Goal: Task Accomplishment & Management: Manage account settings

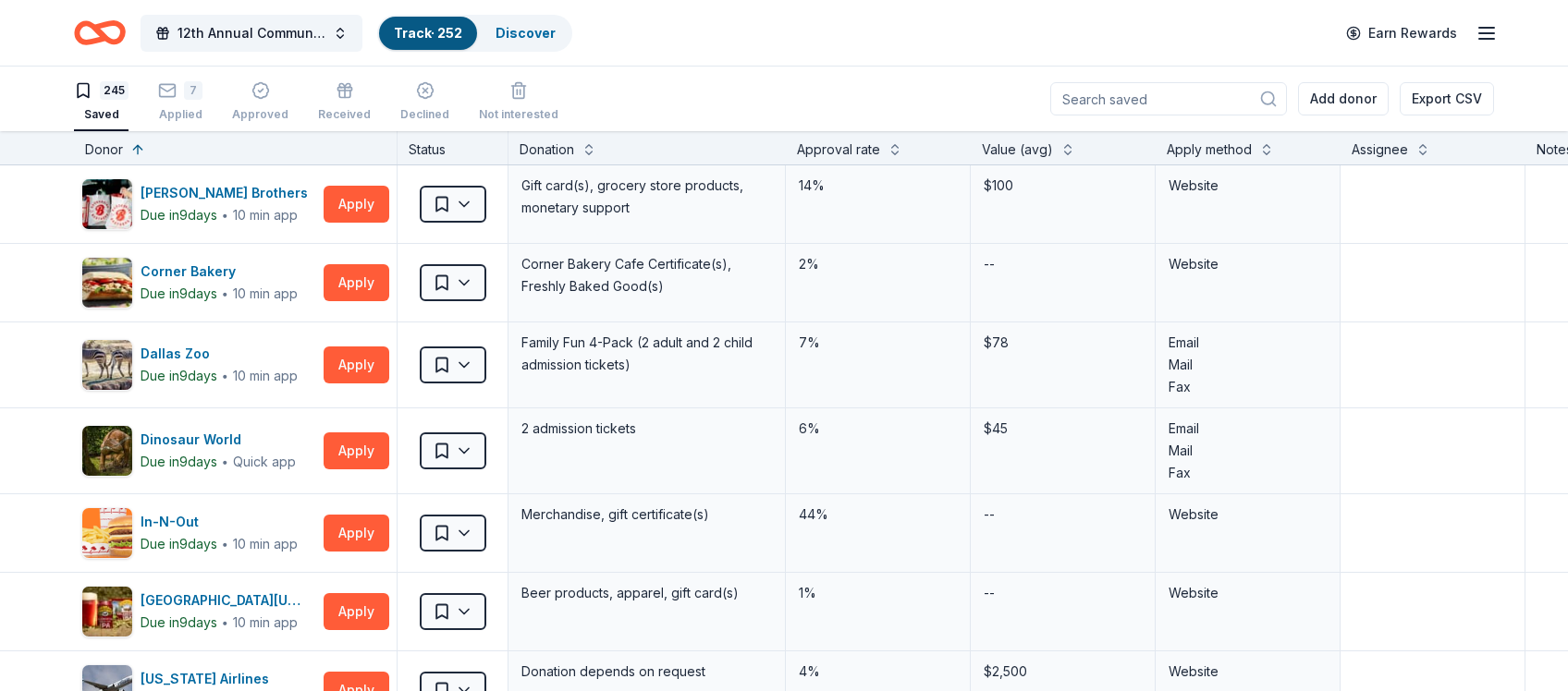
click at [1496, 39] on icon "button" at bounding box center [1486, 33] width 22 height 22
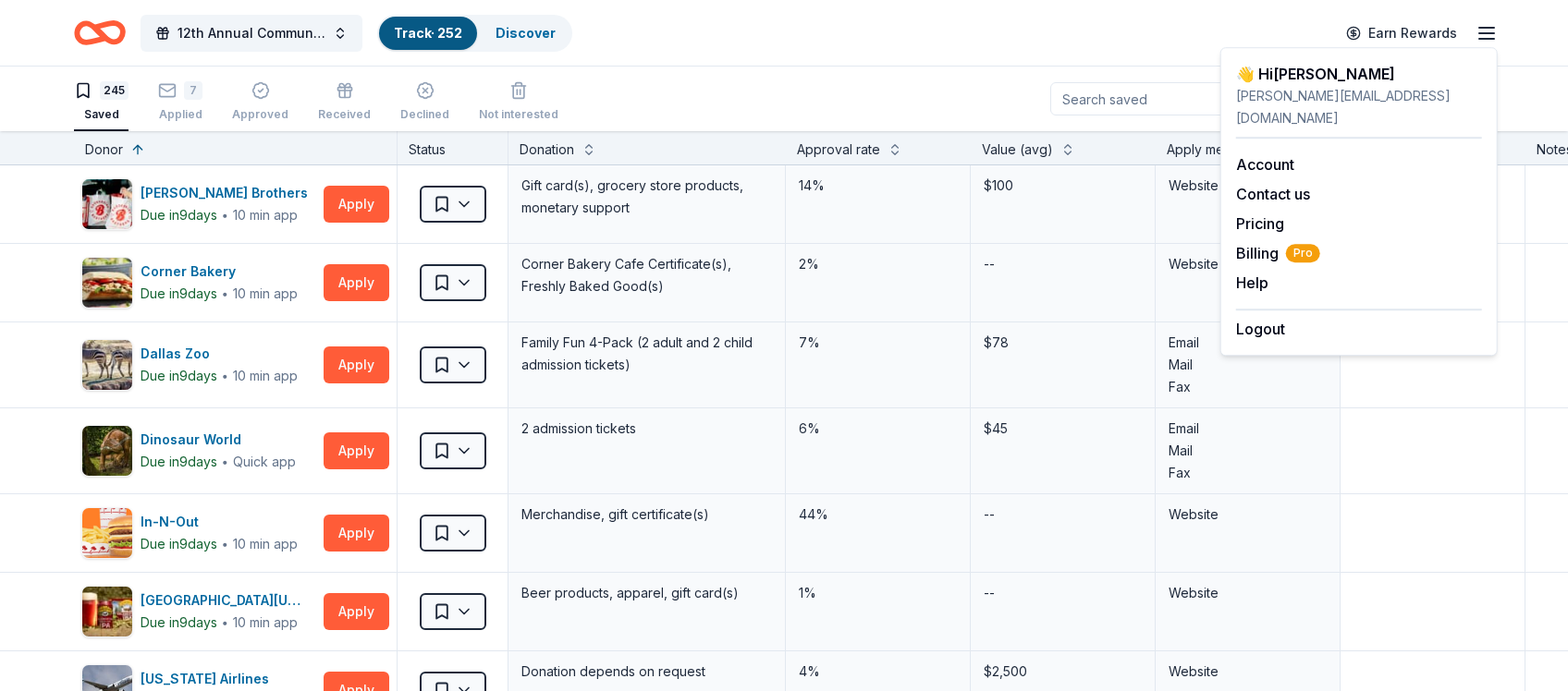
click at [1297, 312] on div "Logout" at bounding box center [1359, 325] width 246 height 32
click at [1270, 318] on button "Logout" at bounding box center [1260, 329] width 49 height 22
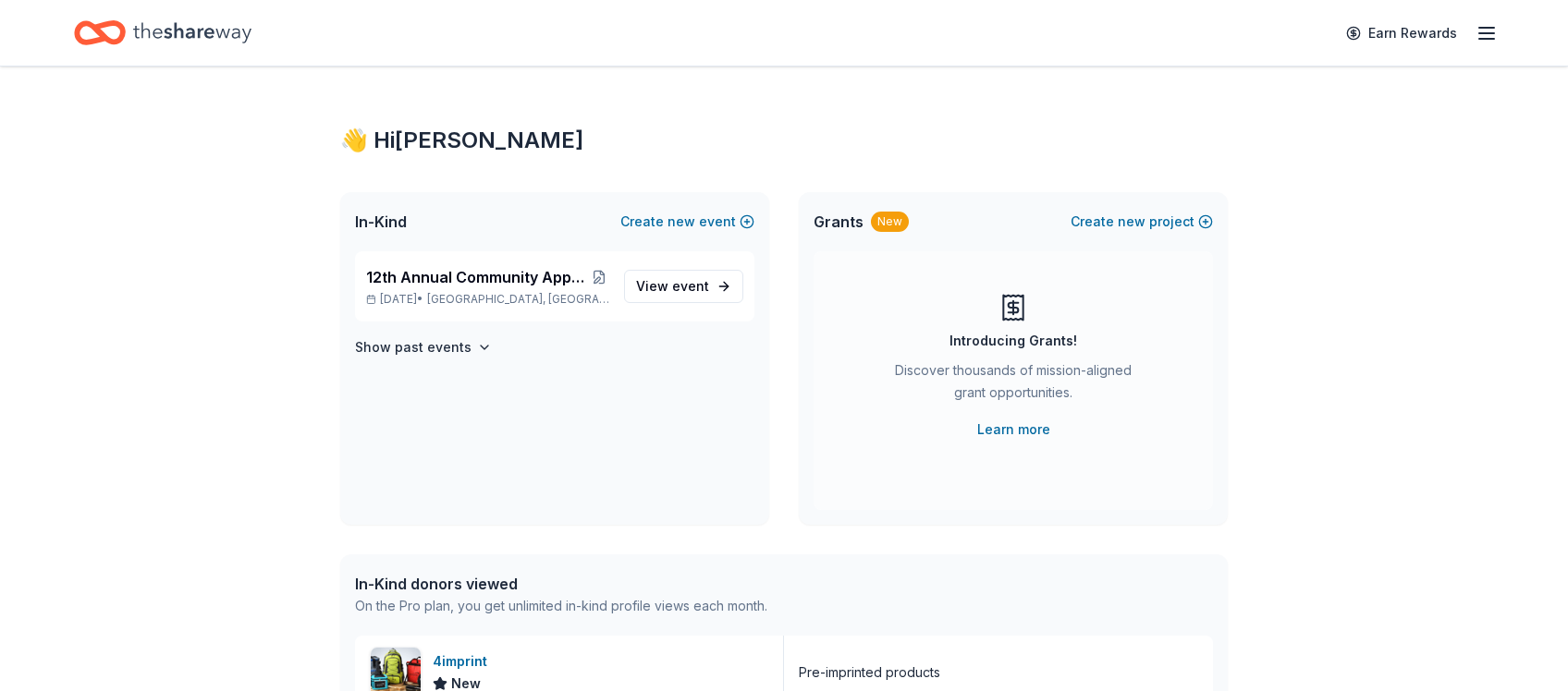
click at [1488, 33] on line "button" at bounding box center [1486, 33] width 15 height 0
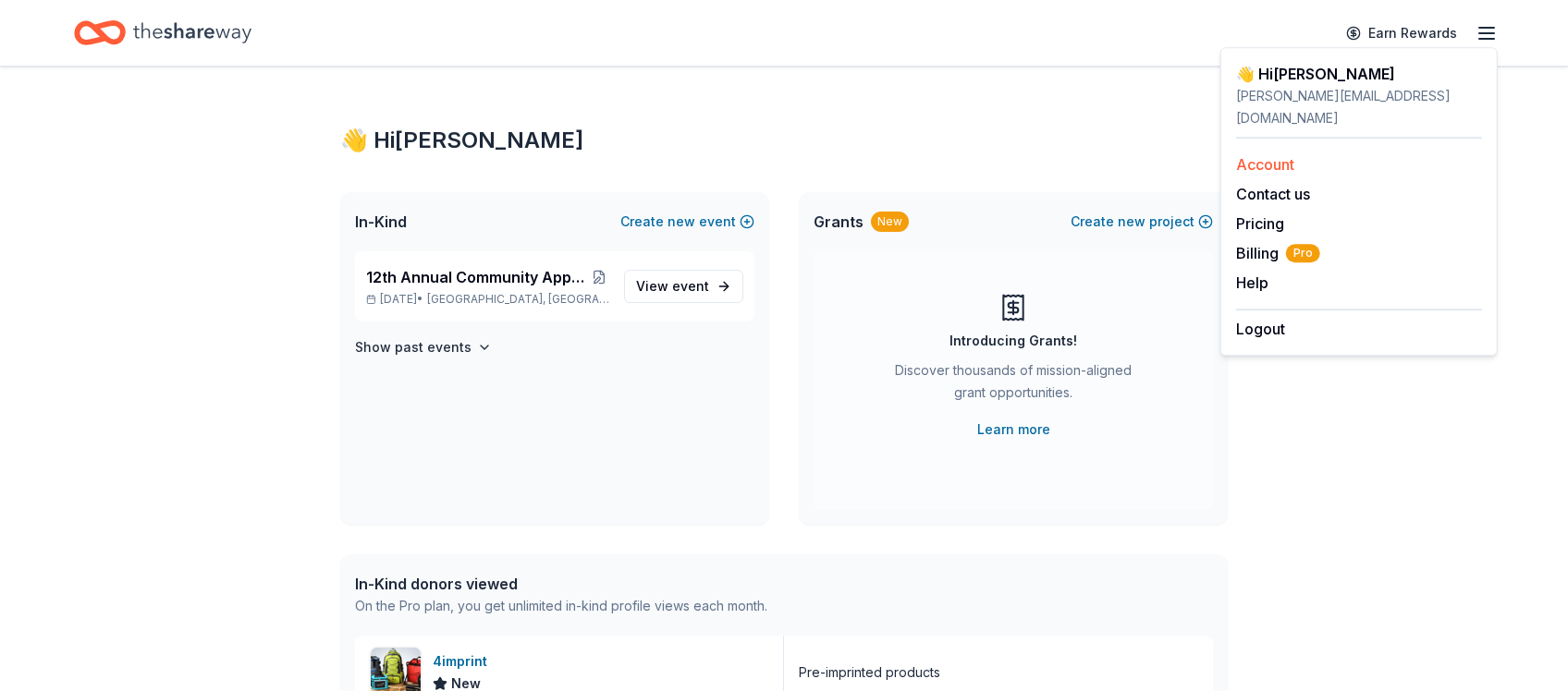
click at [1269, 155] on link "Account" at bounding box center [1265, 165] width 59 height 19
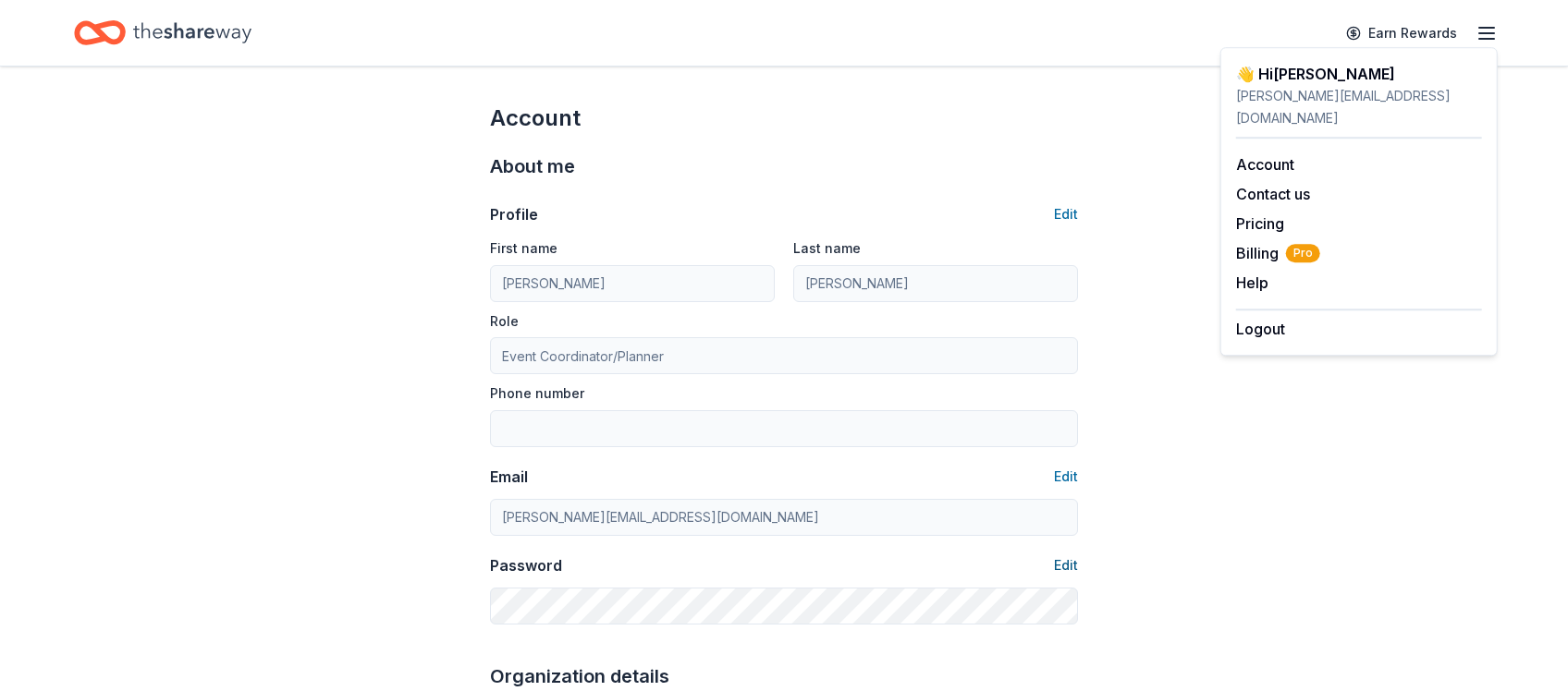
click at [1066, 560] on button "Edit" at bounding box center [1066, 565] width 24 height 22
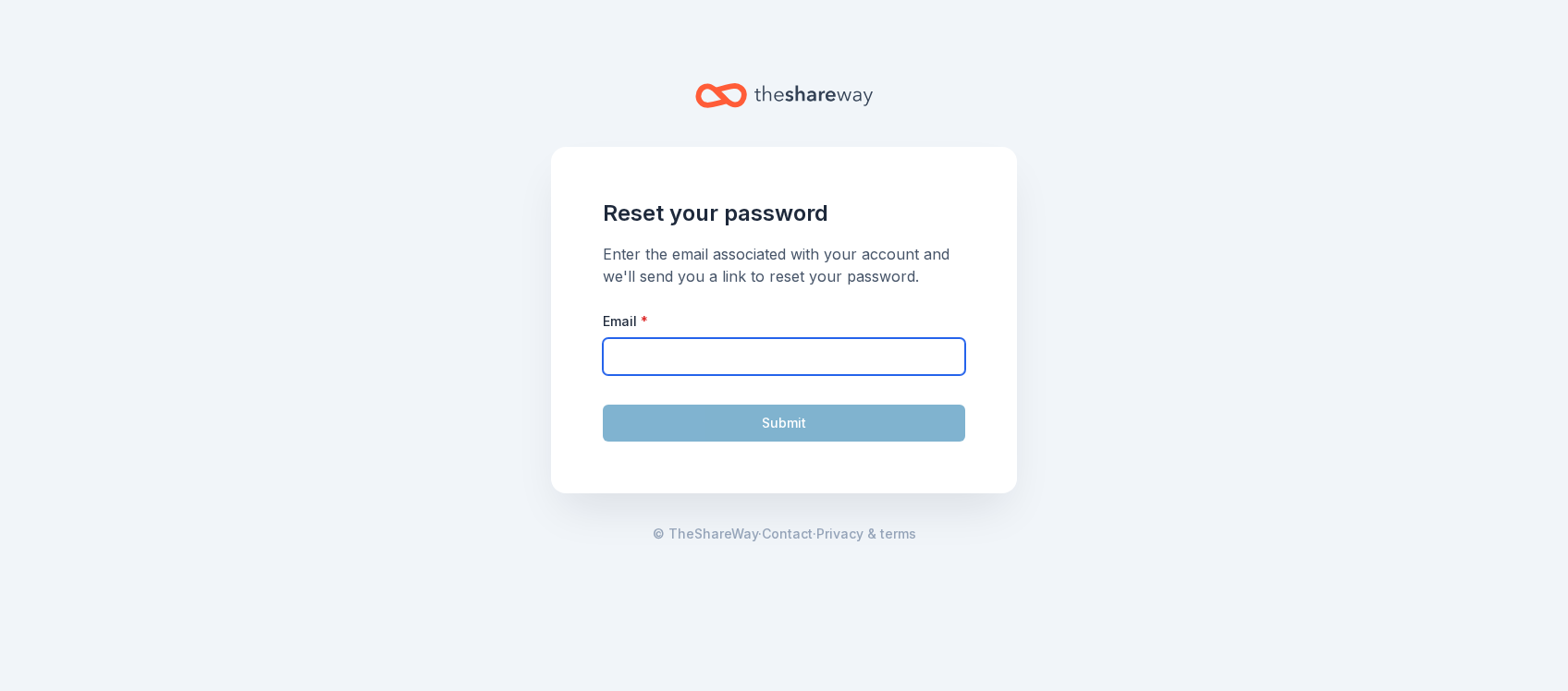
click at [703, 364] on input "Email *" at bounding box center [784, 357] width 363 height 37
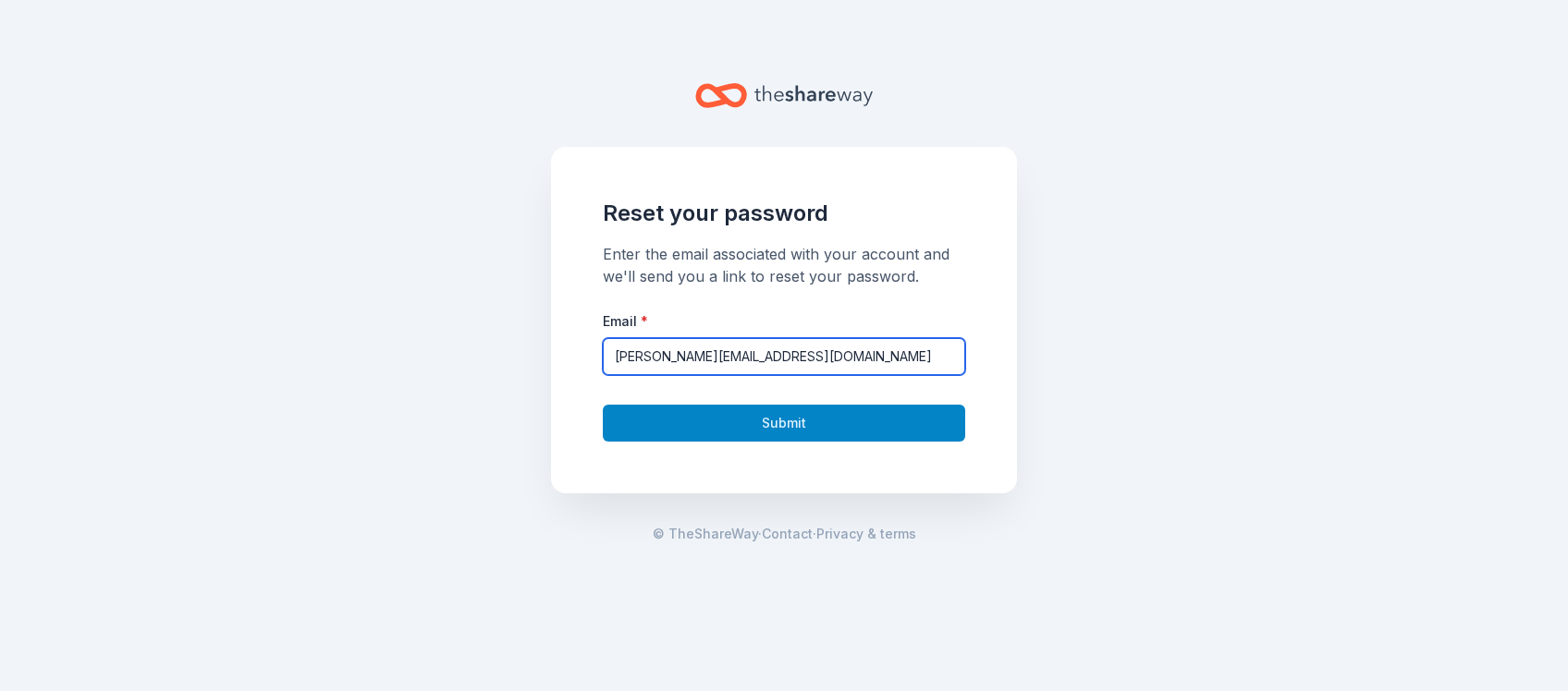
type input "[PERSON_NAME][EMAIL_ADDRESS][DOMAIN_NAME]"
click at [733, 427] on button "Submit" at bounding box center [784, 423] width 363 height 37
